Goal: Transaction & Acquisition: Purchase product/service

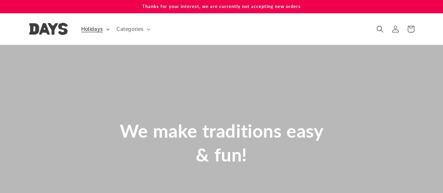
click at [93, 30] on span "Holidays" at bounding box center [92, 29] width 22 height 6
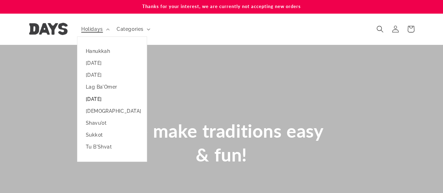
click at [123, 95] on link "[DATE]" at bounding box center [111, 99] width 69 height 12
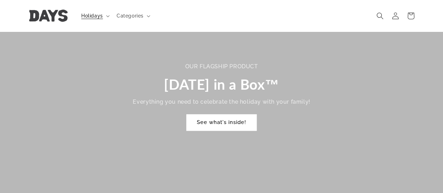
scroll to position [460, 0]
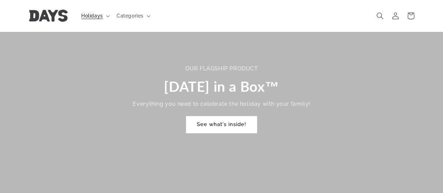
click at [224, 116] on link "See what's inside!" at bounding box center [221, 124] width 70 height 16
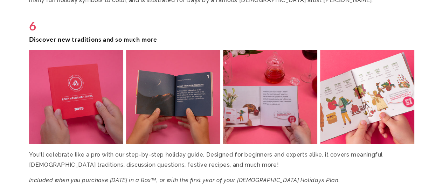
scroll to position [2086, 0]
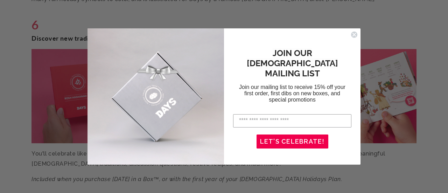
click at [355, 35] on icon "Close dialog" at bounding box center [354, 34] width 3 height 3
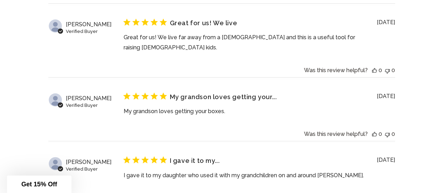
scroll to position [2896, 0]
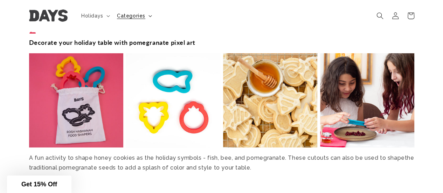
click at [130, 18] on span "Categories" at bounding box center [131, 16] width 28 height 6
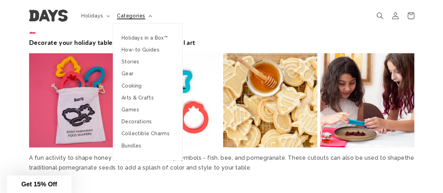
scroll to position [1378, 0]
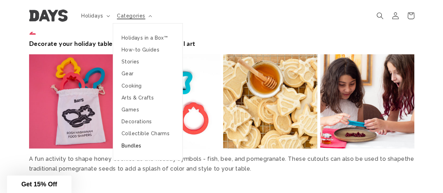
click at [143, 146] on link "Bundles" at bounding box center [147, 146] width 69 height 12
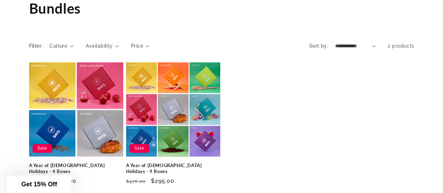
scroll to position [55, 0]
